Goal: Task Accomplishment & Management: Manage account settings

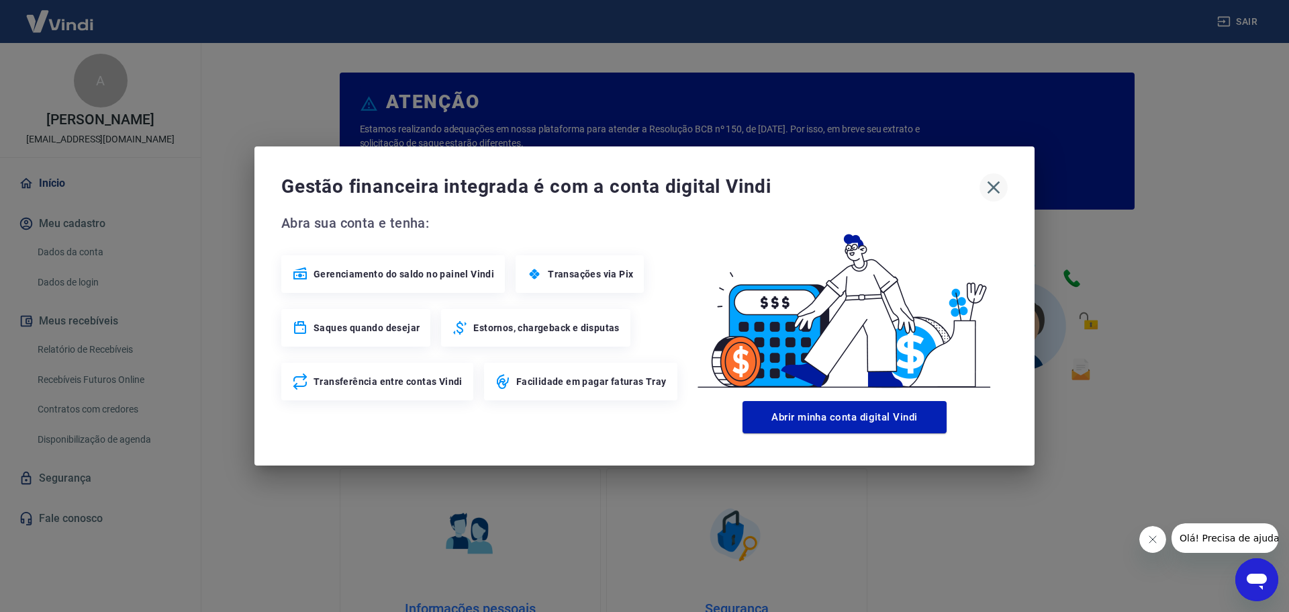
click at [993, 188] on icon "button" at bounding box center [994, 187] width 13 height 13
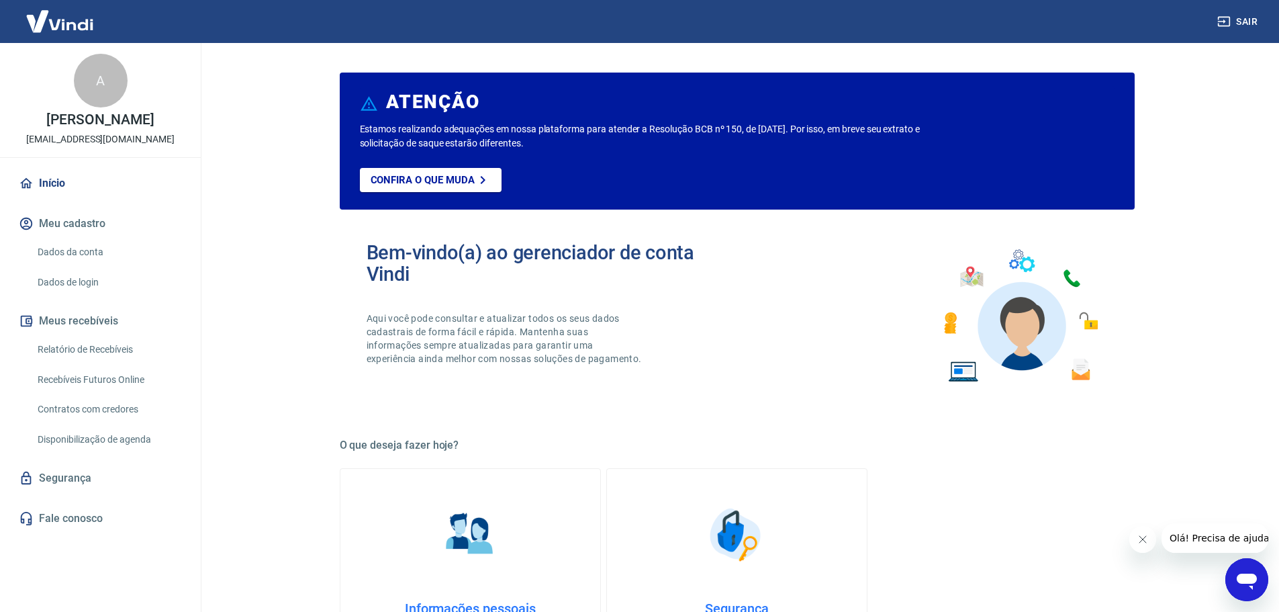
click at [105, 363] on link "Relatório de Recebíveis" at bounding box center [108, 350] width 152 height 28
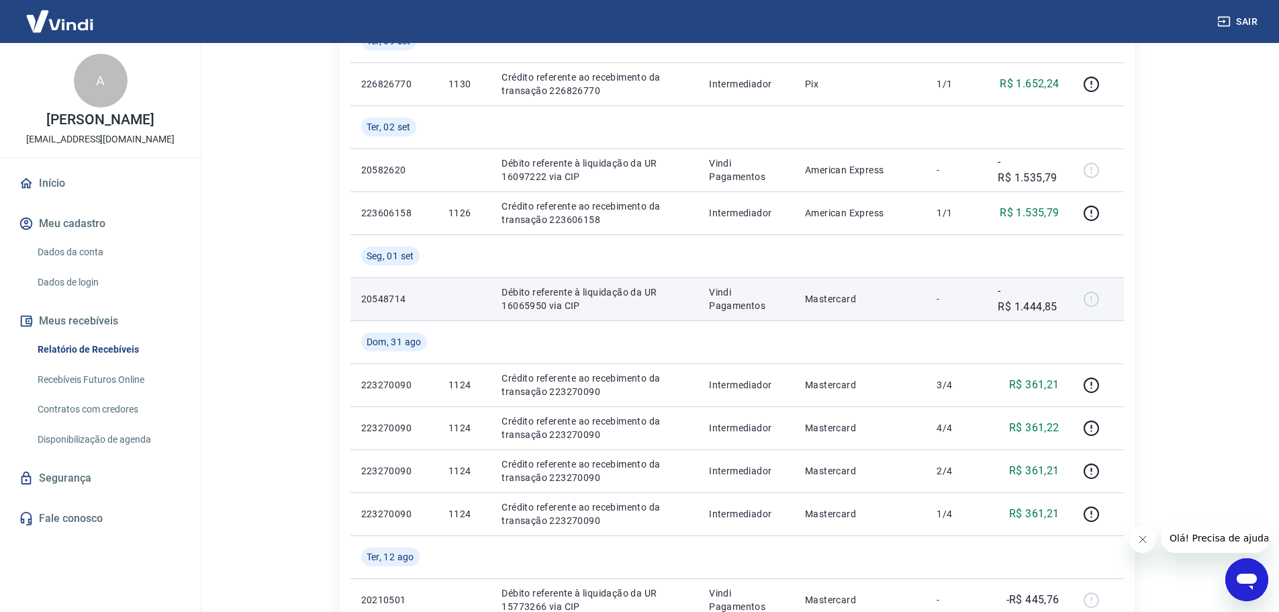
scroll to position [537, 0]
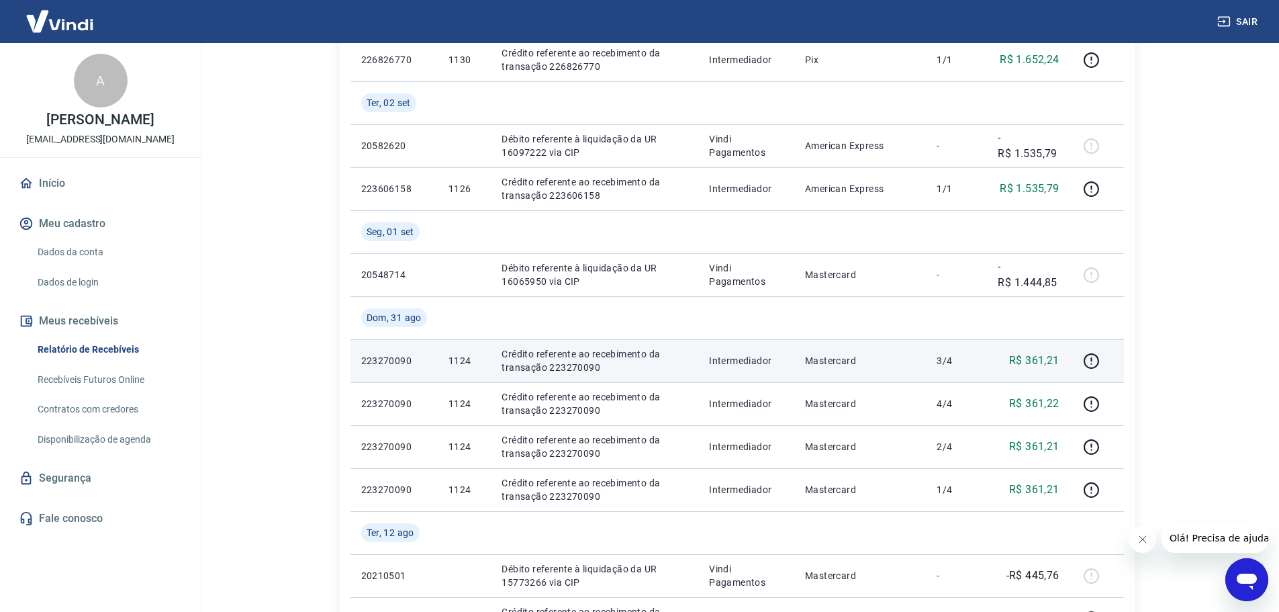
click at [457, 361] on p "1124" at bounding box center [464, 360] width 32 height 13
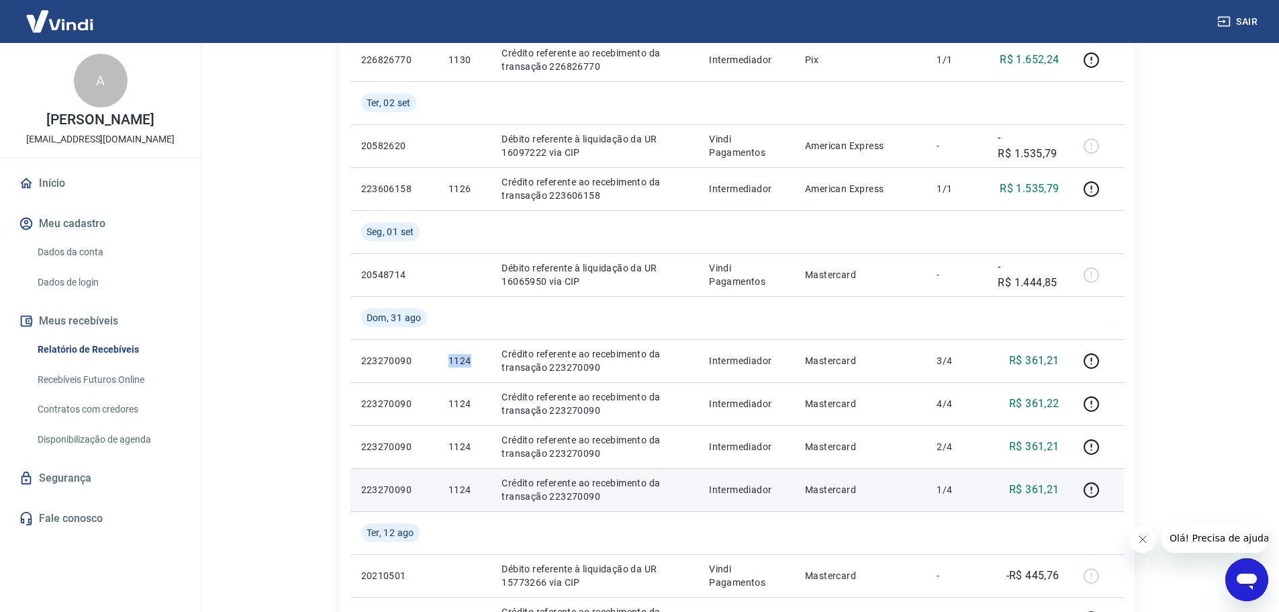
copy p "1124"
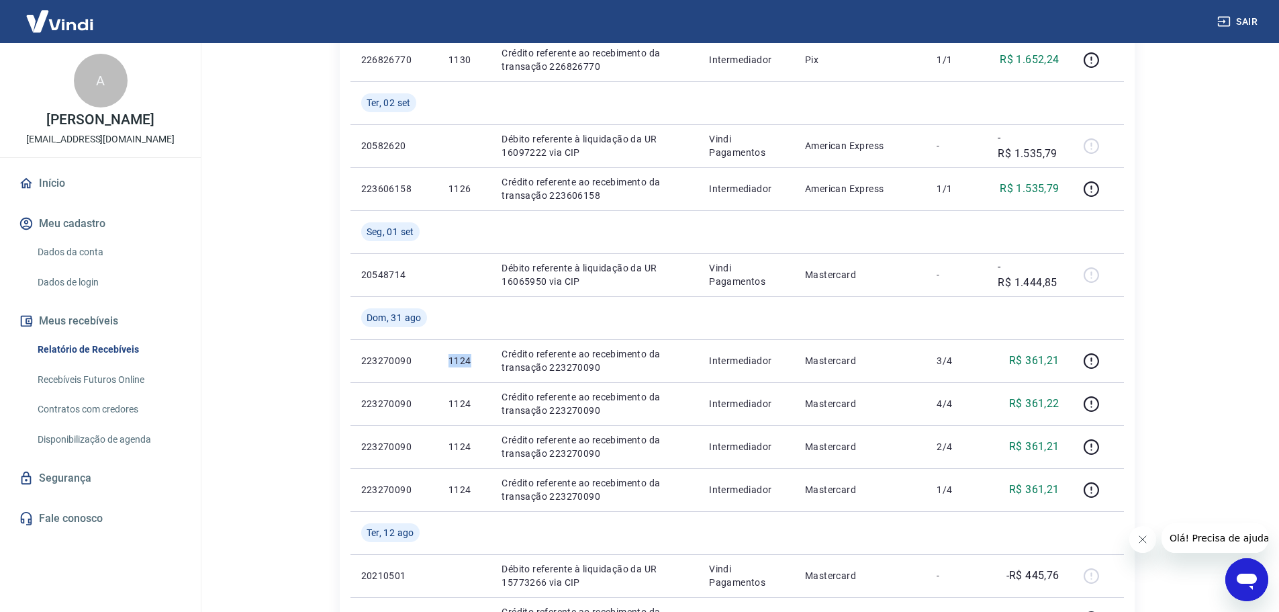
click at [62, 189] on link "Início" at bounding box center [100, 184] width 169 height 30
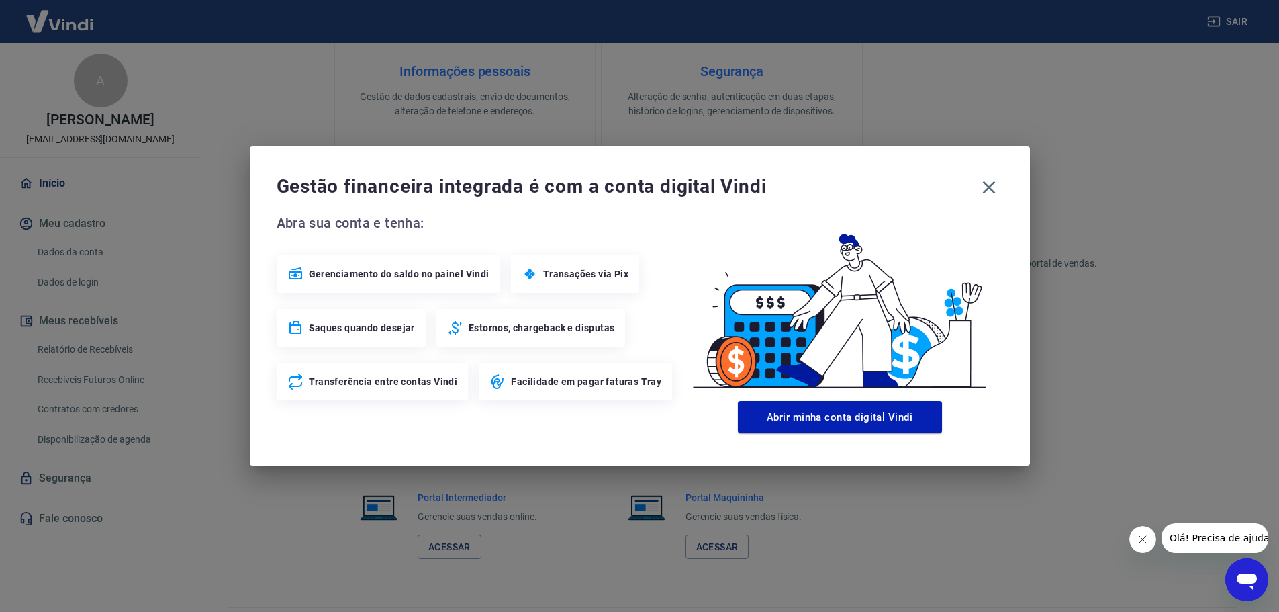
scroll to position [549, 0]
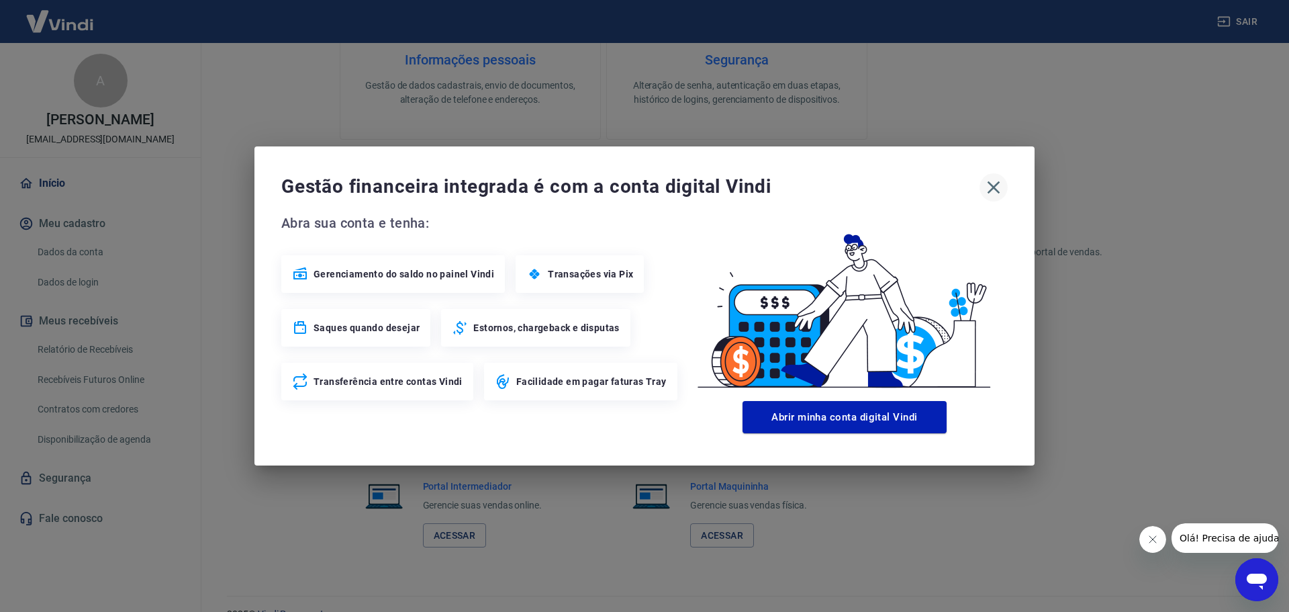
click at [994, 188] on icon "button" at bounding box center [994, 187] width 13 height 13
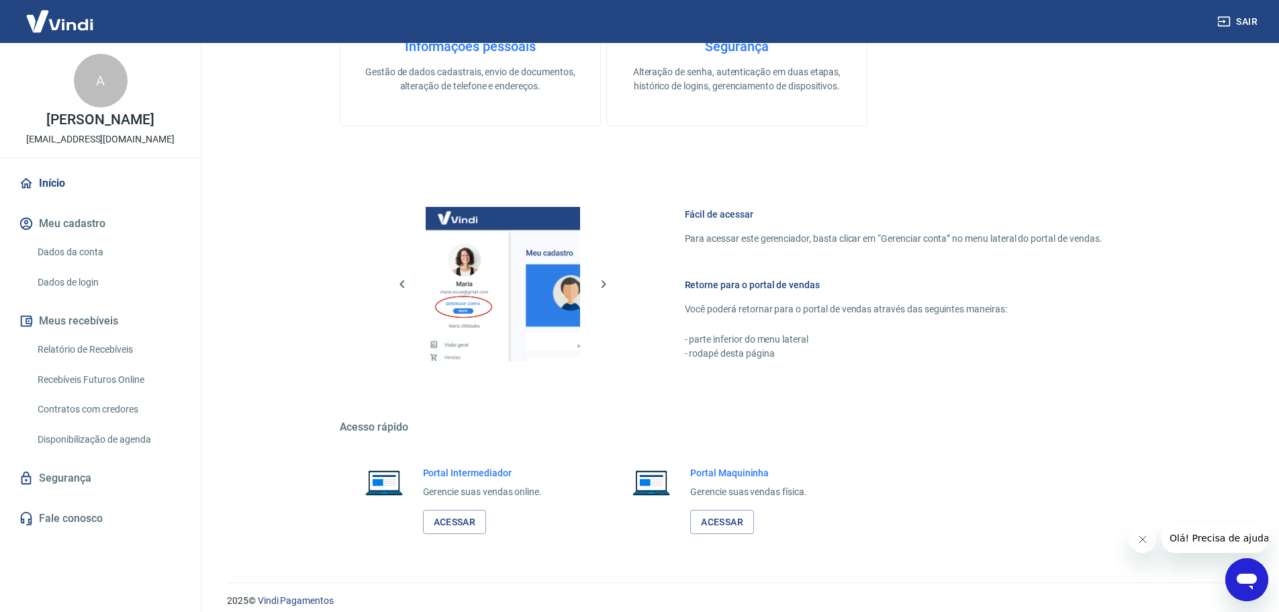
scroll to position [574, 0]
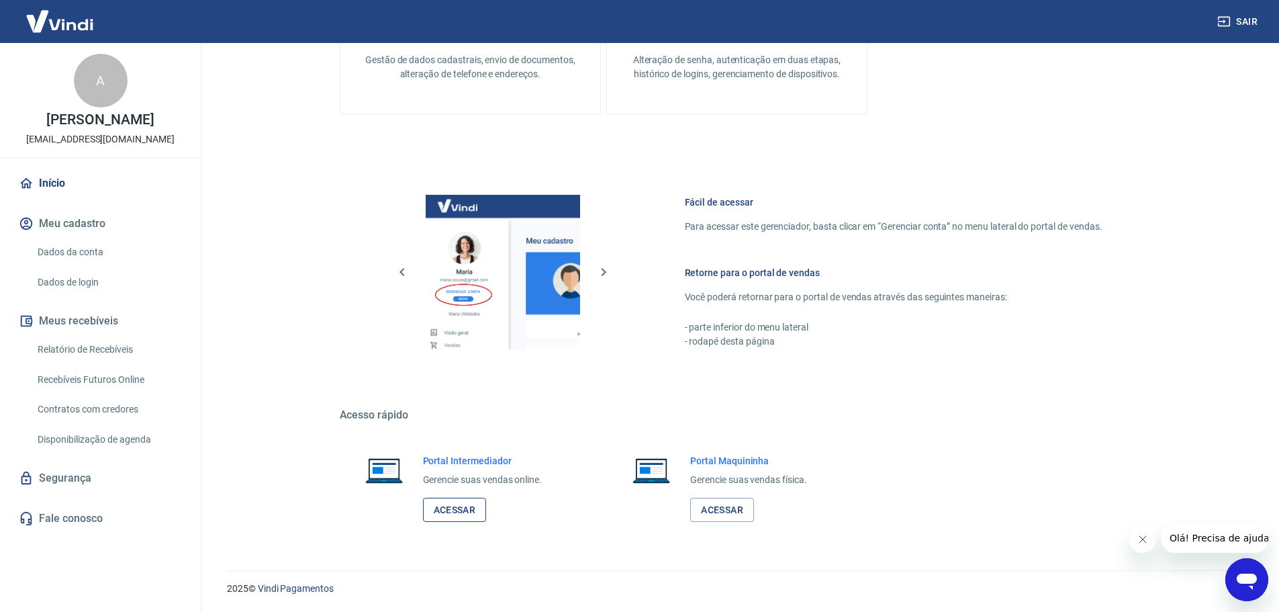
click at [462, 521] on link "Acessar" at bounding box center [455, 510] width 64 height 25
click at [85, 266] on link "Dados da conta" at bounding box center [108, 252] width 152 height 28
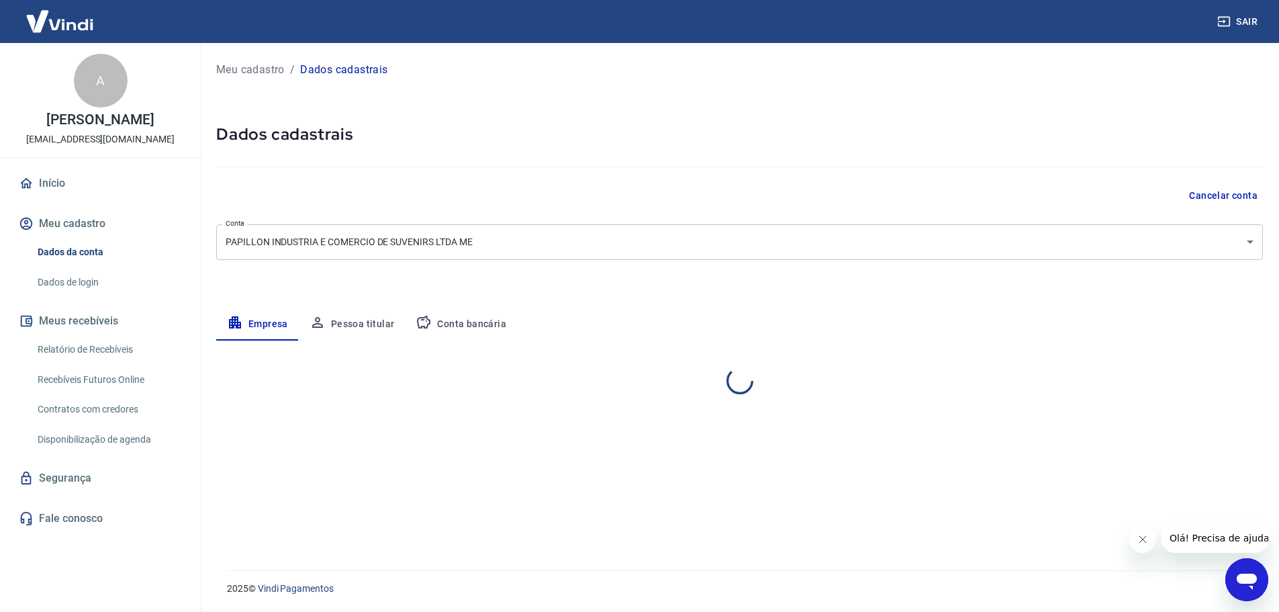
select select "PR"
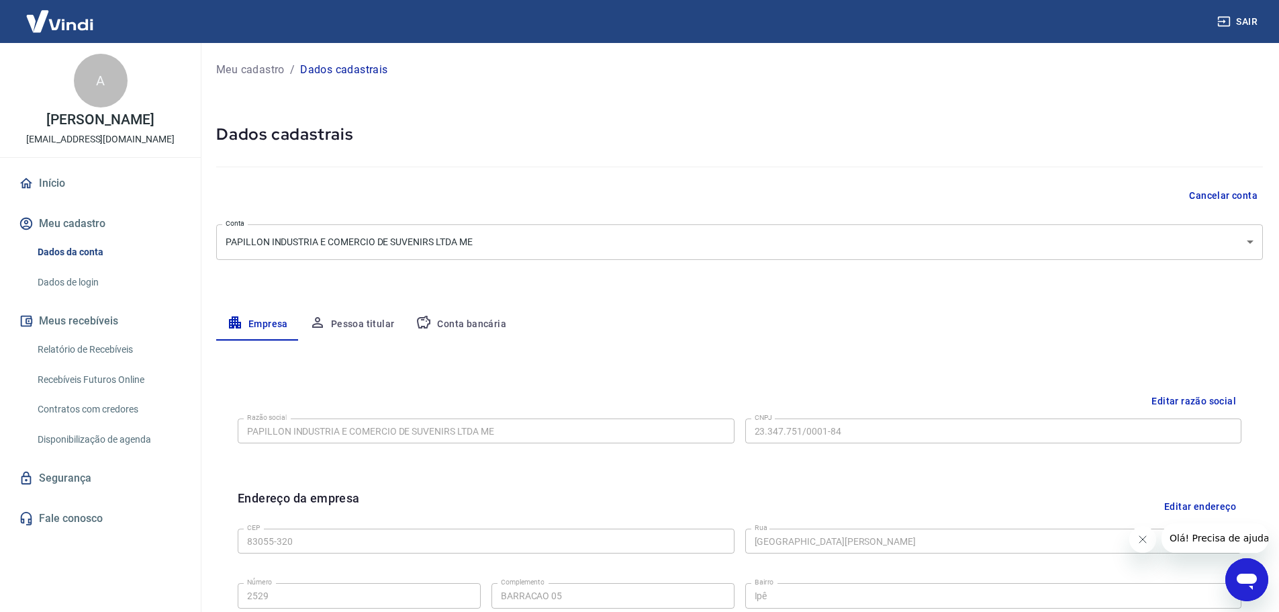
click at [109, 360] on link "Relatório de Recebíveis" at bounding box center [108, 350] width 152 height 28
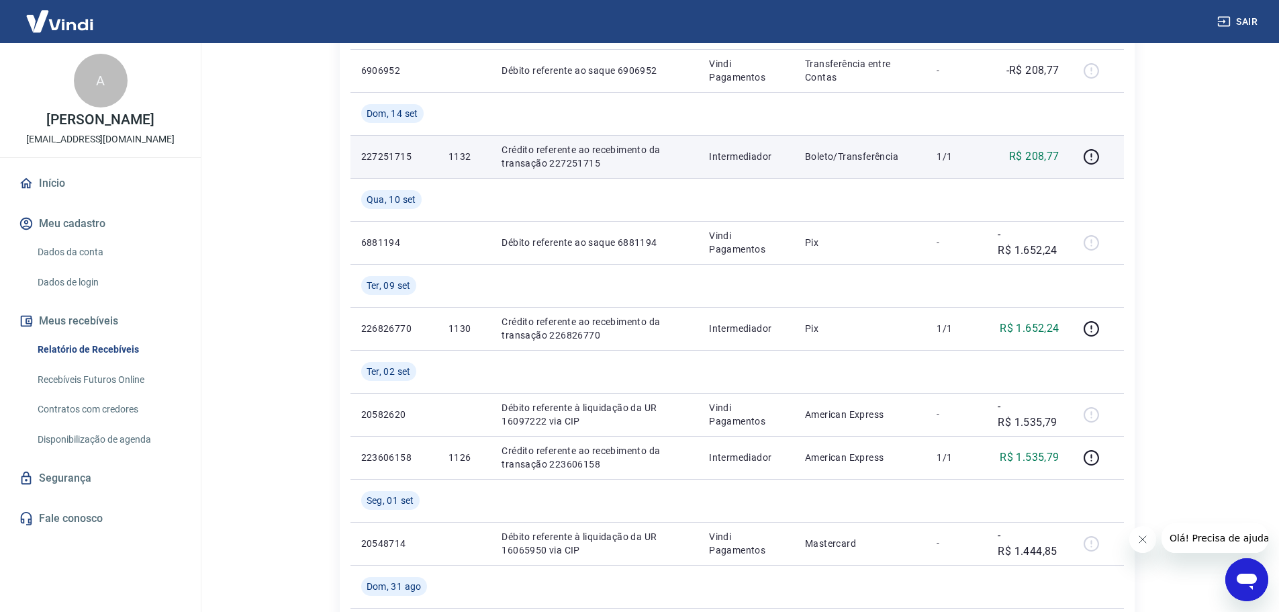
scroll to position [336, 0]
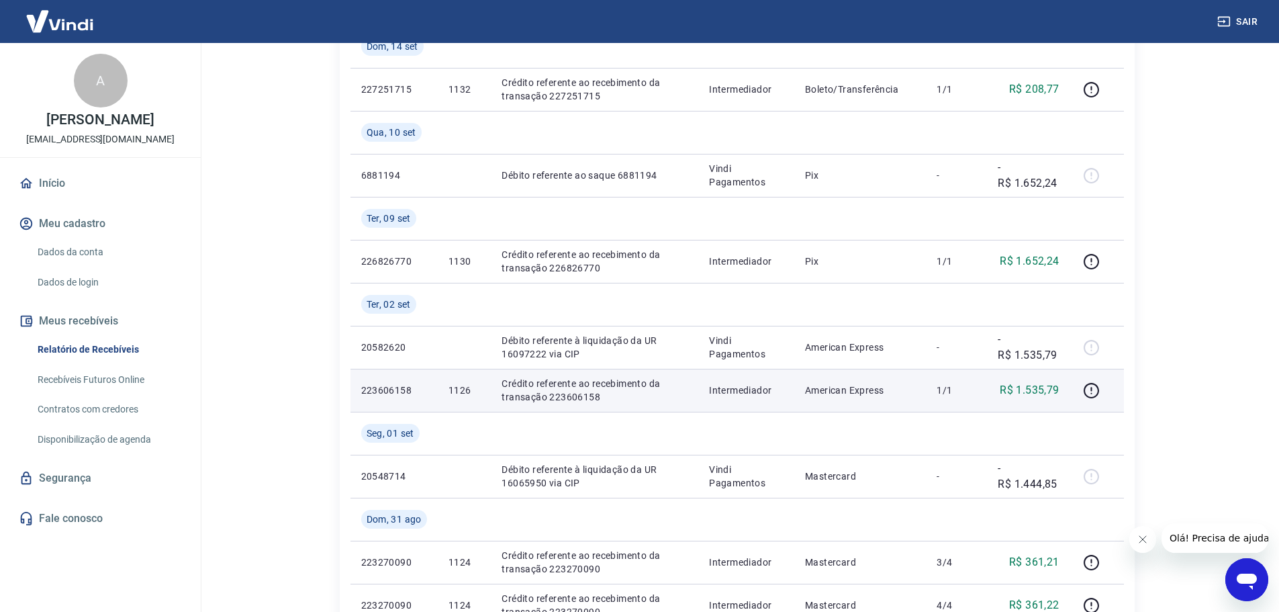
click at [467, 388] on p "1126" at bounding box center [464, 389] width 32 height 13
click at [466, 388] on p "1126" at bounding box center [464, 389] width 32 height 13
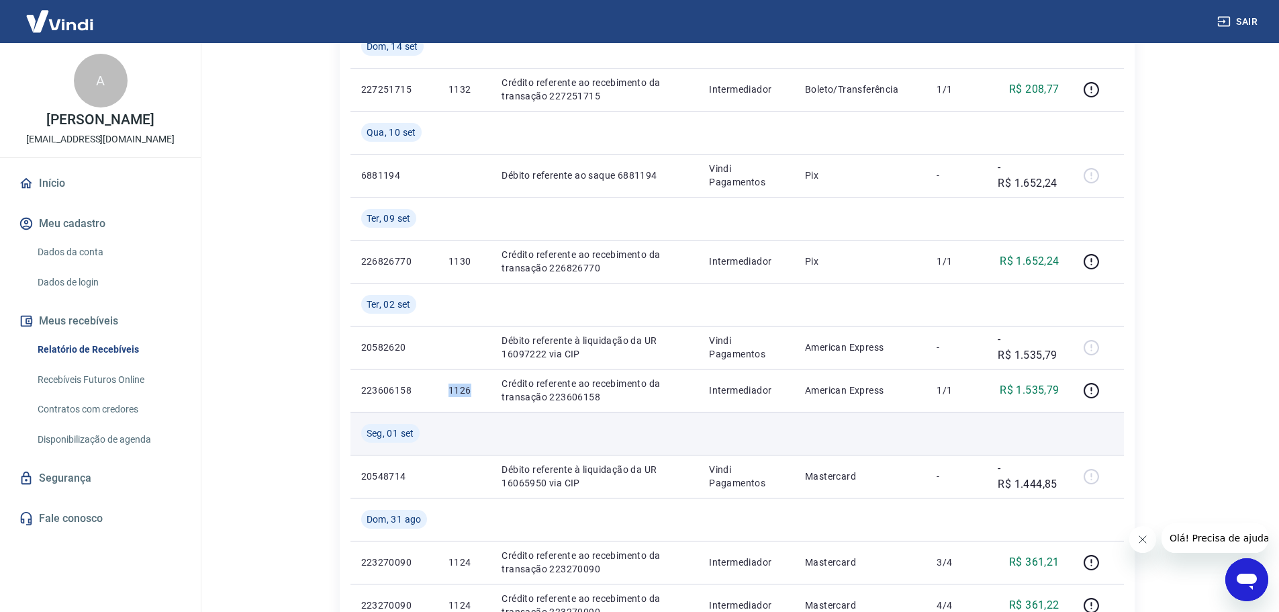
copy p "1126"
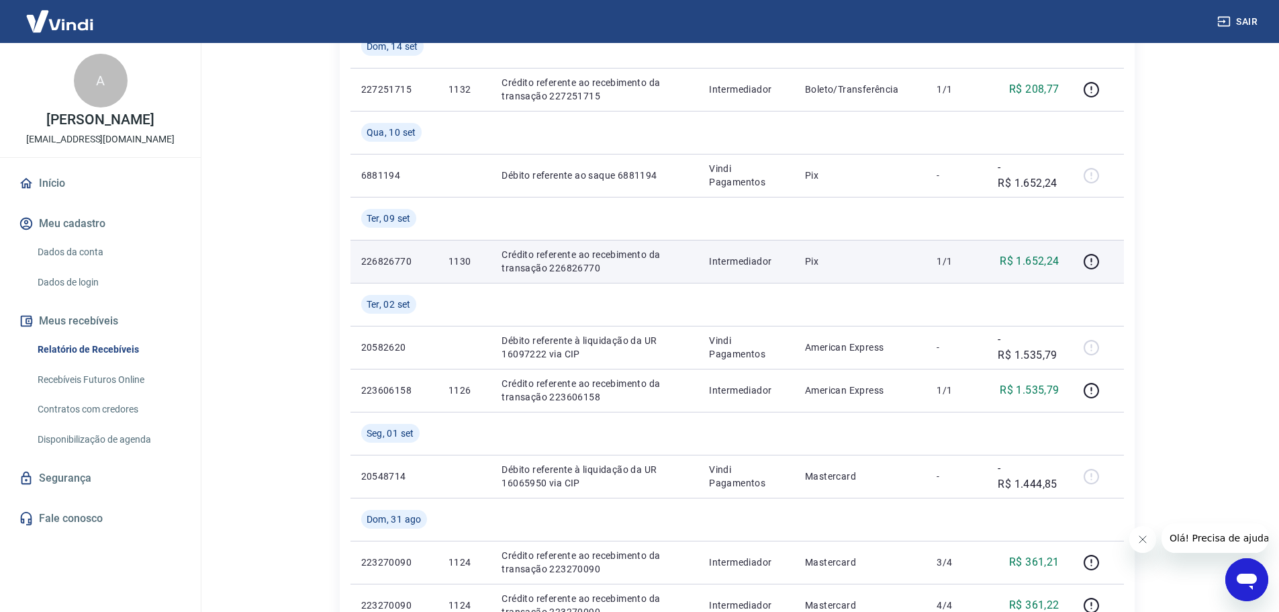
click at [463, 258] on p "1130" at bounding box center [464, 260] width 32 height 13
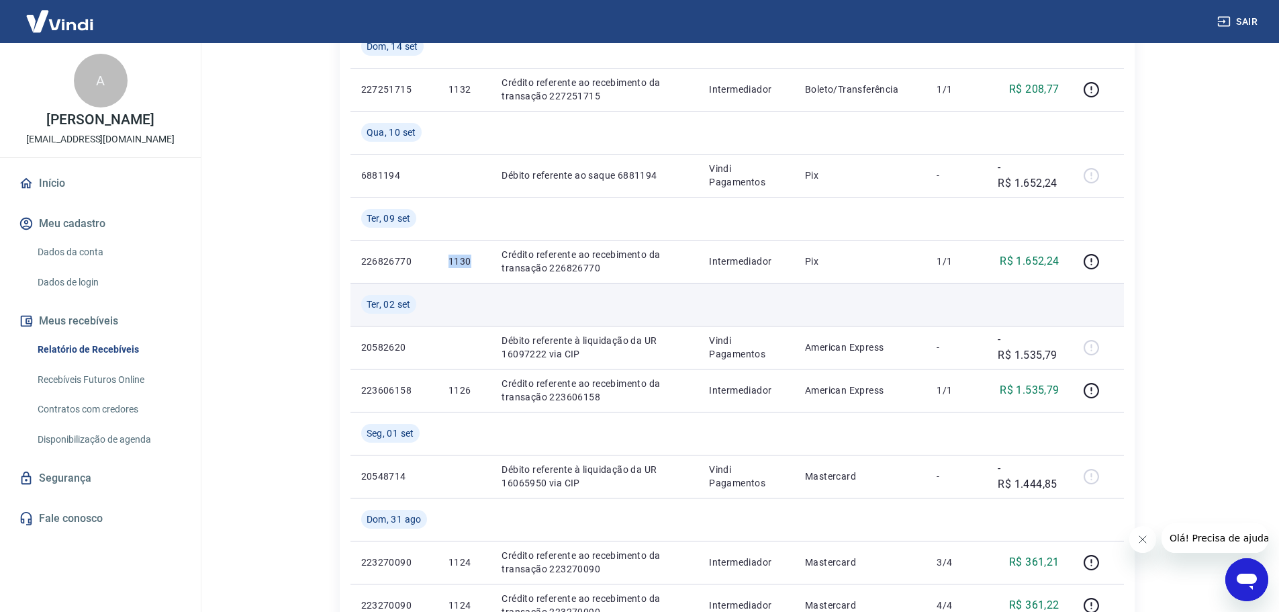
copy p "1130"
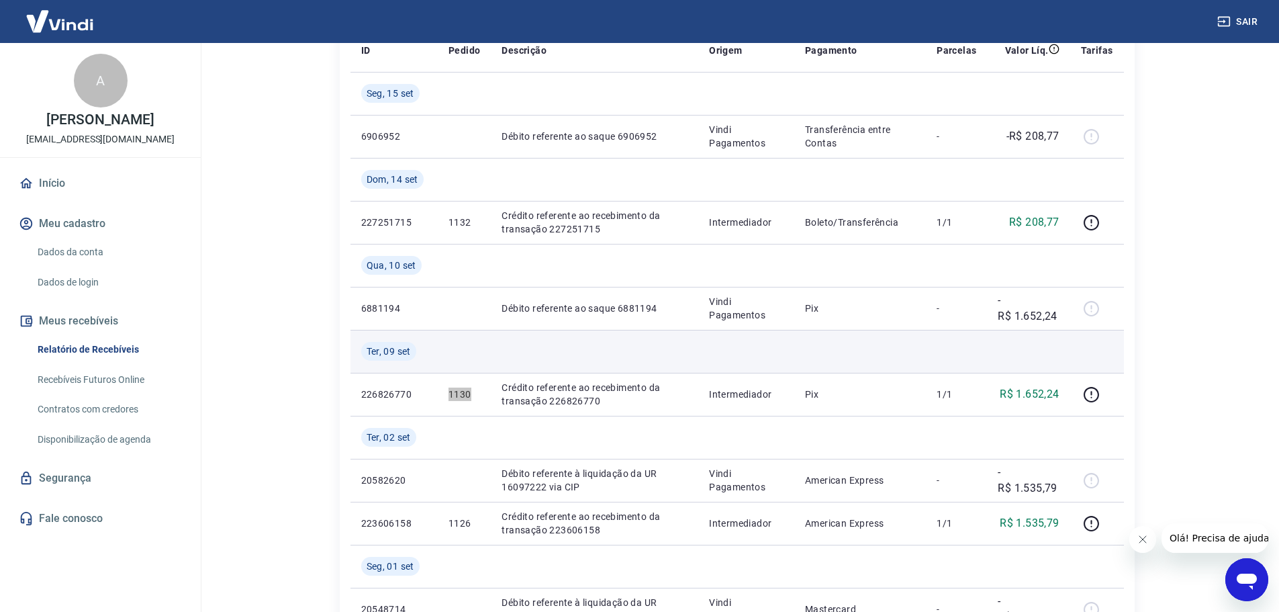
scroll to position [201, 0]
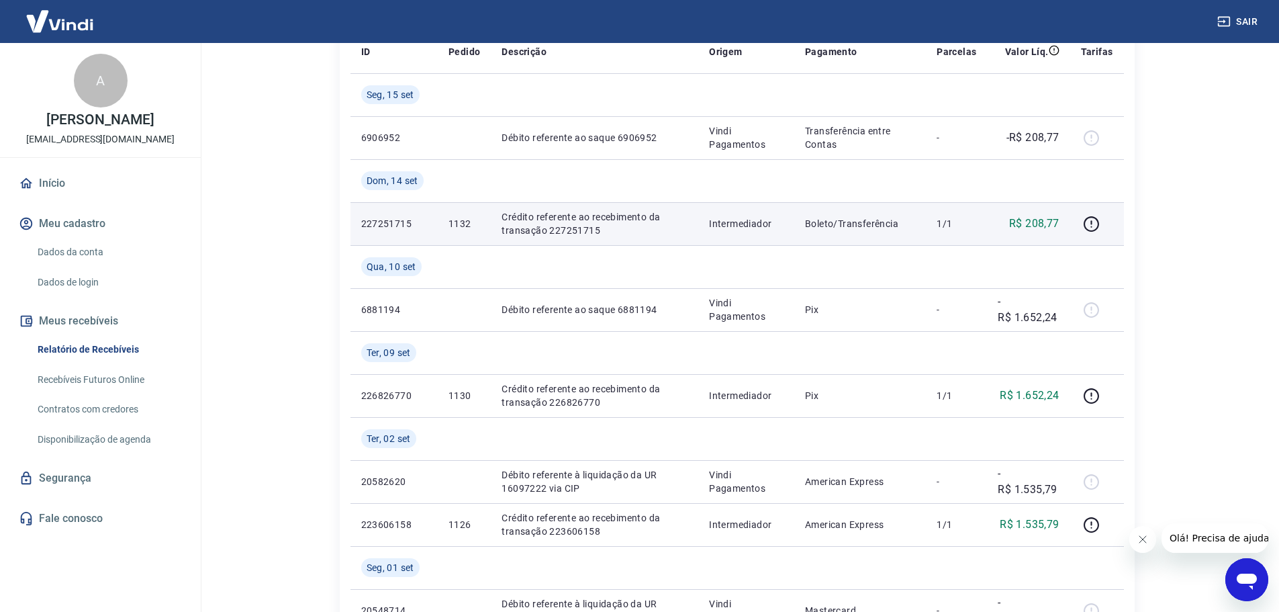
click at [459, 217] on p "1132" at bounding box center [464, 223] width 32 height 13
click at [461, 226] on p "1132" at bounding box center [464, 223] width 32 height 13
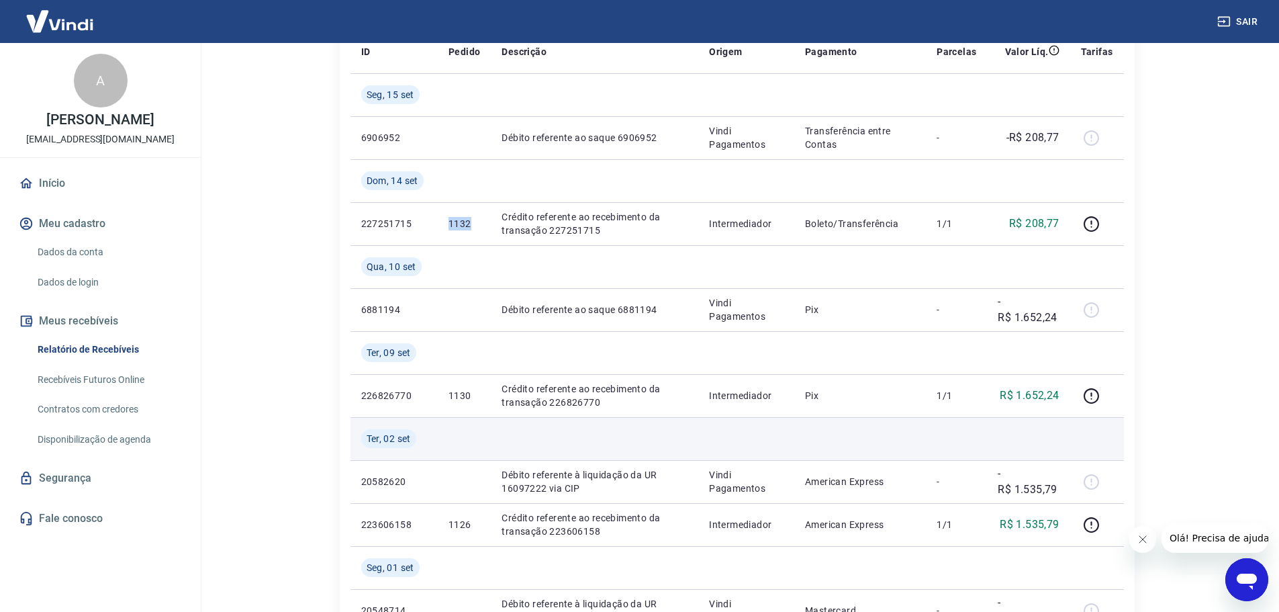
copy p "1132"
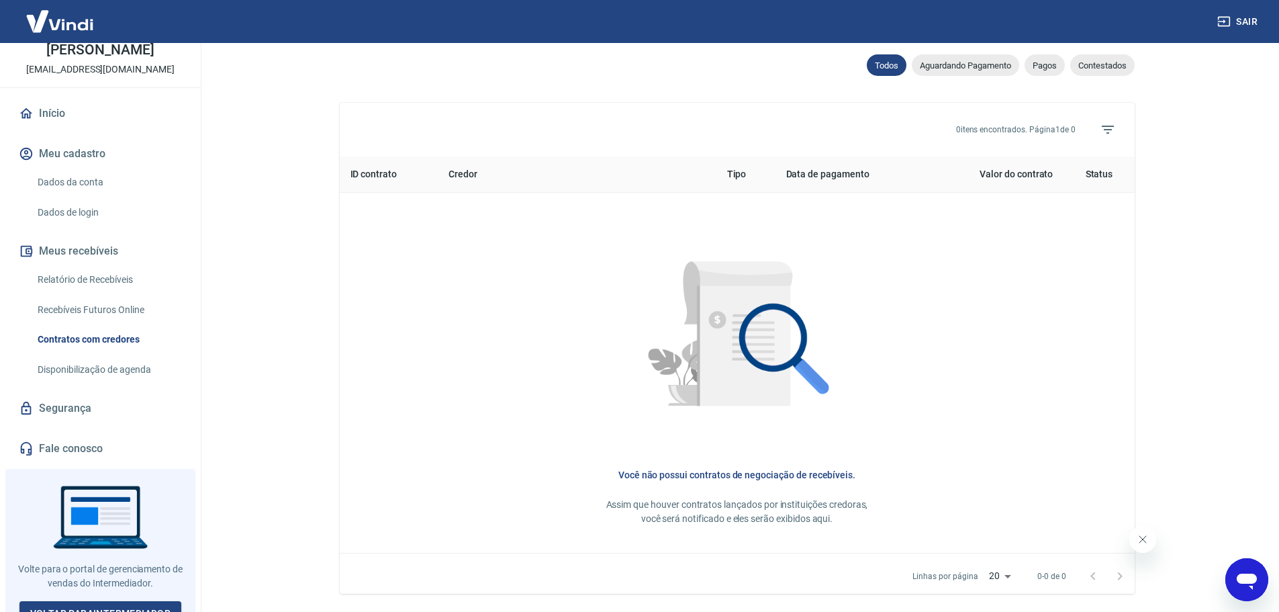
scroll to position [470, 0]
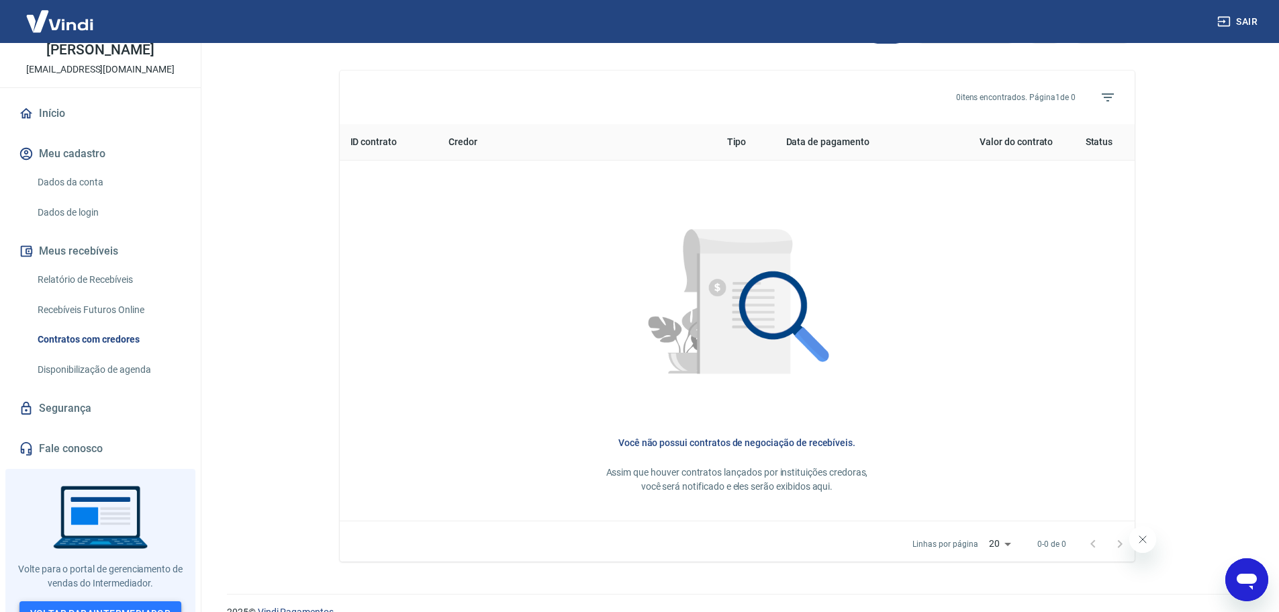
click at [115, 601] on link "Voltar para Intermediador" at bounding box center [100, 613] width 162 height 25
